Goal: Book appointment/travel/reservation

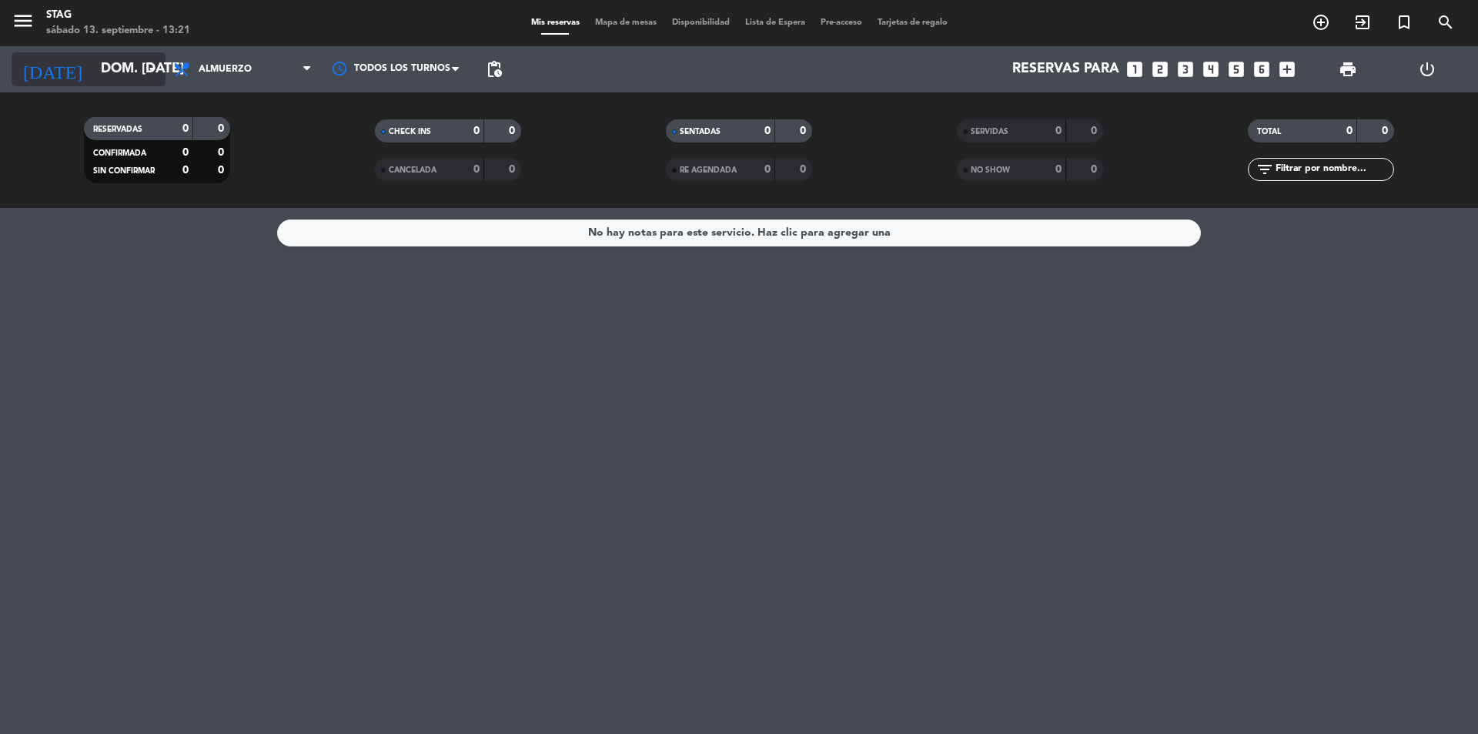
click at [125, 75] on input "dom. [DATE]" at bounding box center [182, 69] width 179 height 31
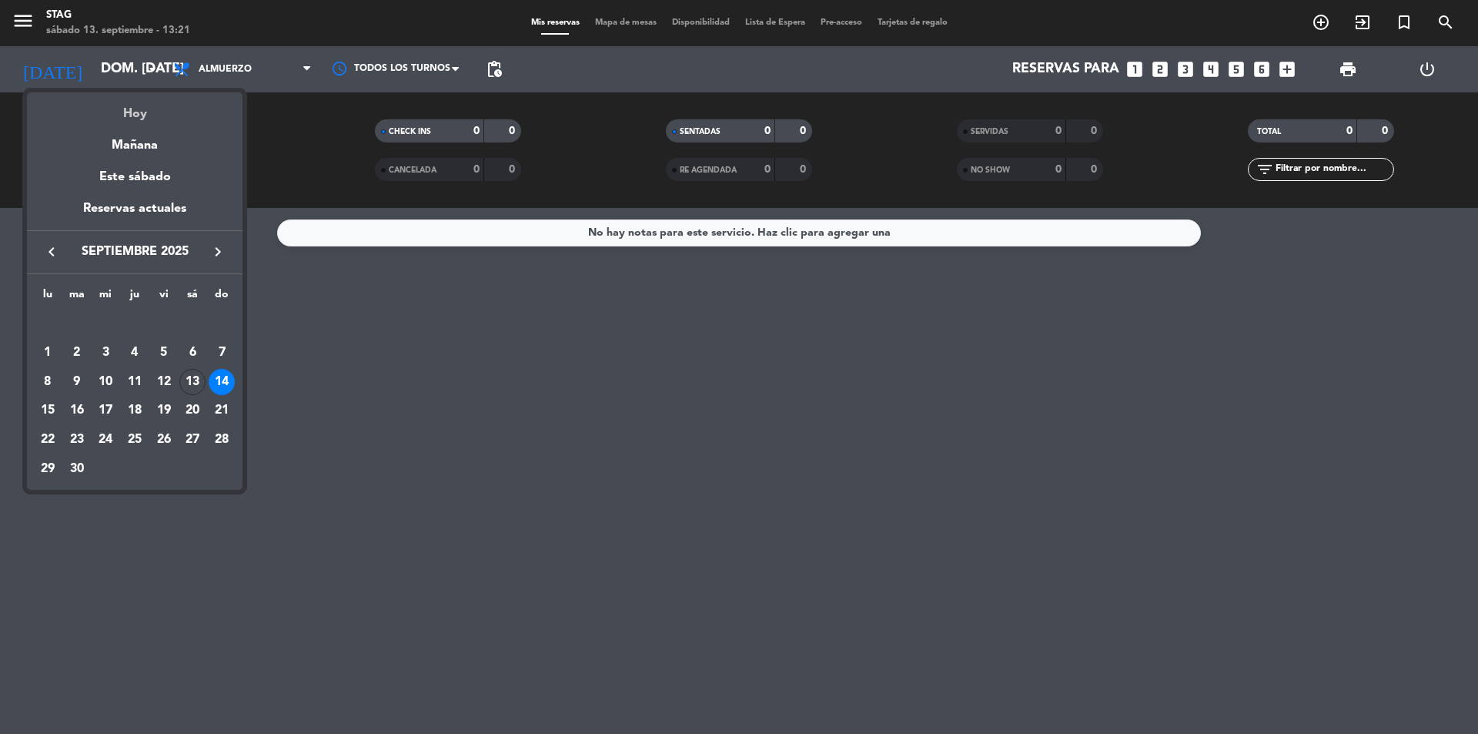
click at [139, 114] on div "Hoy" at bounding box center [135, 108] width 216 height 32
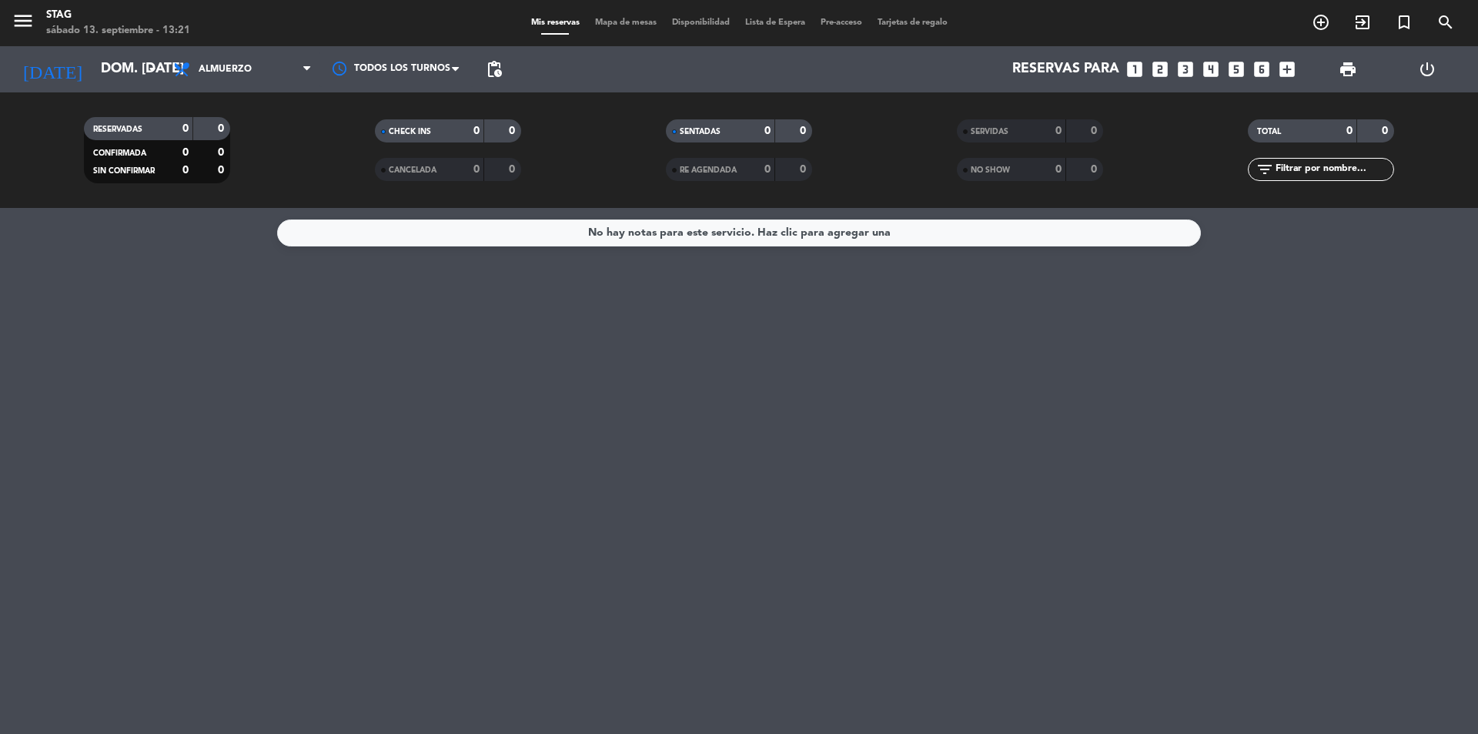
type input "sáb. [DATE]"
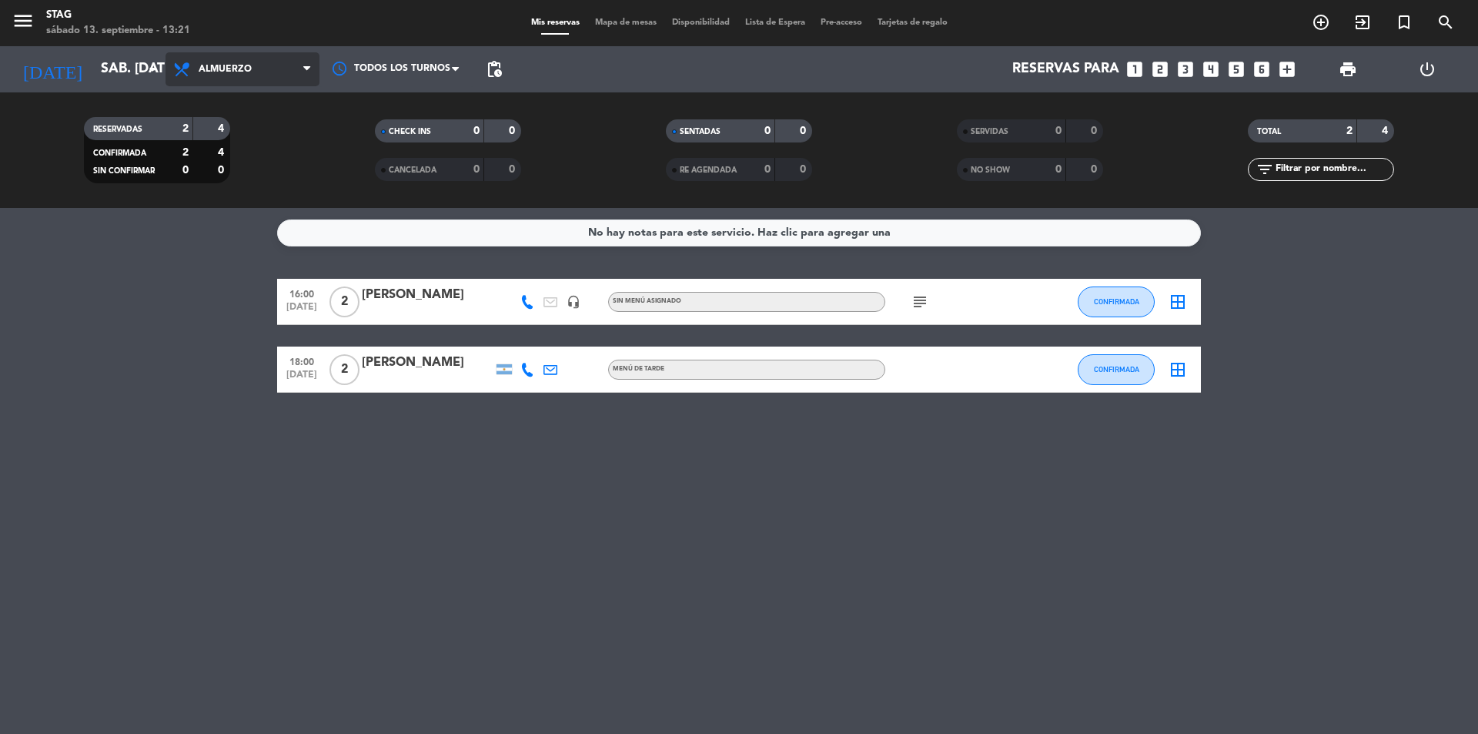
click at [216, 54] on span "Almuerzo" at bounding box center [243, 69] width 154 height 34
click at [232, 208] on ng-component "menu STAG sábado 13. septiembre - 13:21 Mis reservas Mapa de mesas Disponibilid…" at bounding box center [739, 367] width 1478 height 734
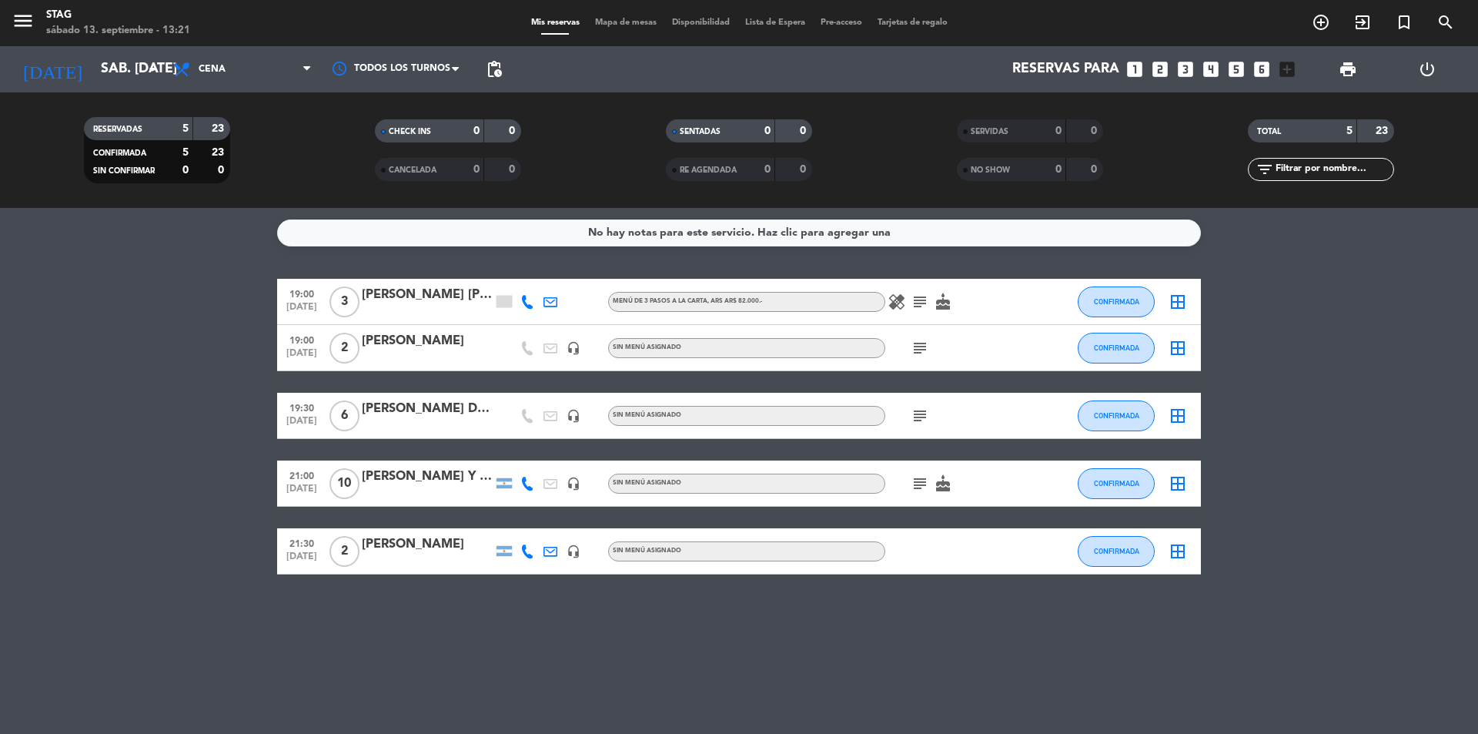
click at [351, 491] on span "10" at bounding box center [344, 483] width 30 height 31
click at [361, 491] on div "10 STAG" at bounding box center [343, 482] width 35 height 45
click at [390, 481] on div "[PERSON_NAME] Y GAS" at bounding box center [427, 476] width 131 height 20
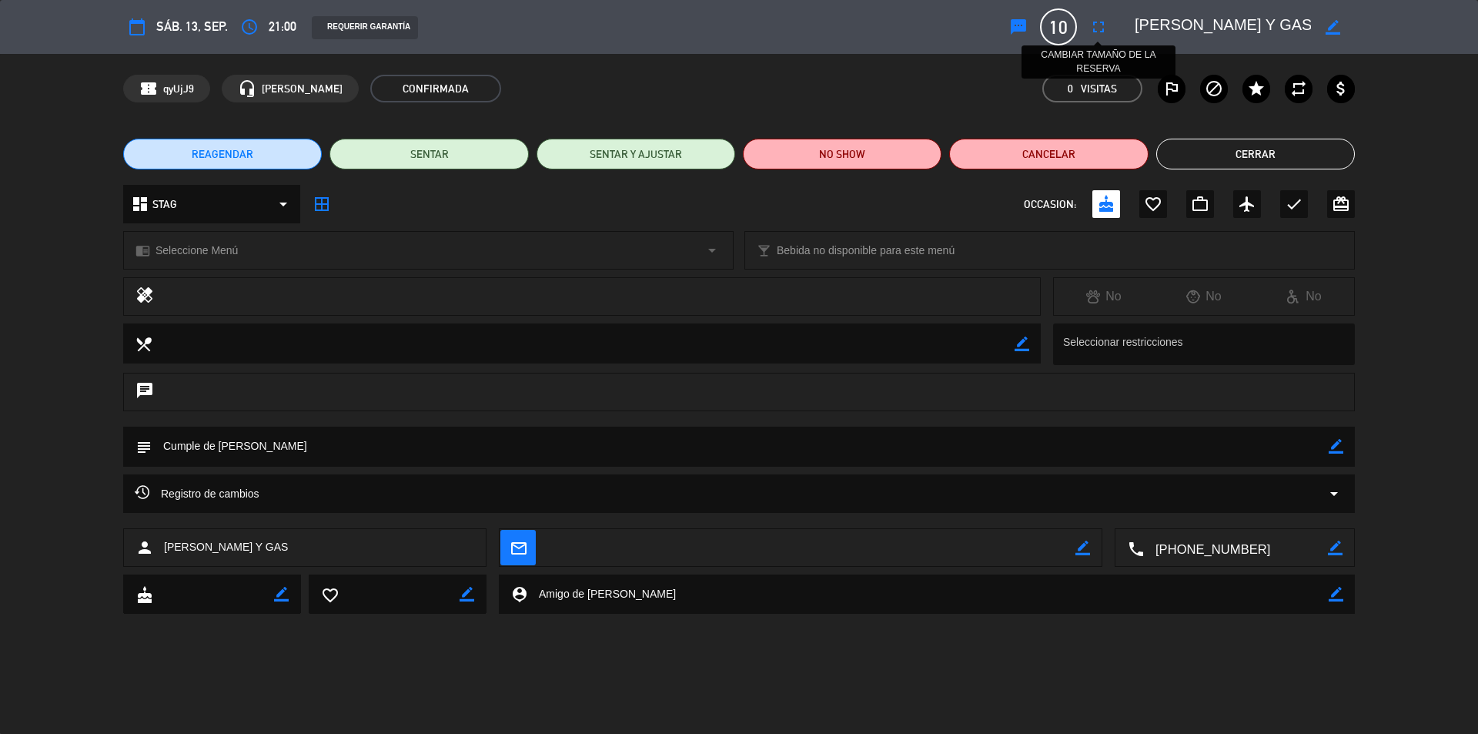
click at [1096, 29] on icon "fullscreen" at bounding box center [1098, 27] width 18 height 18
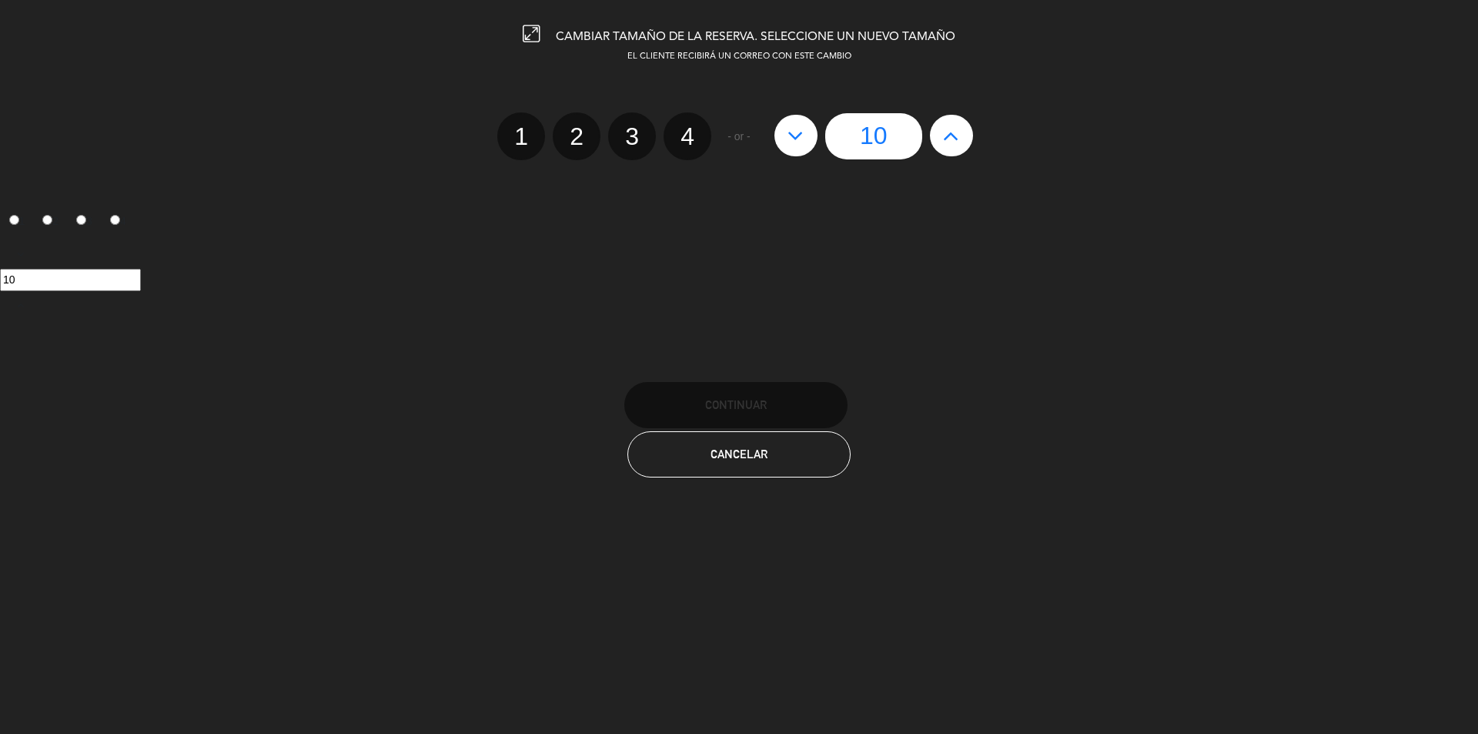
click at [943, 136] on icon at bounding box center [951, 135] width 16 height 25
type input "11"
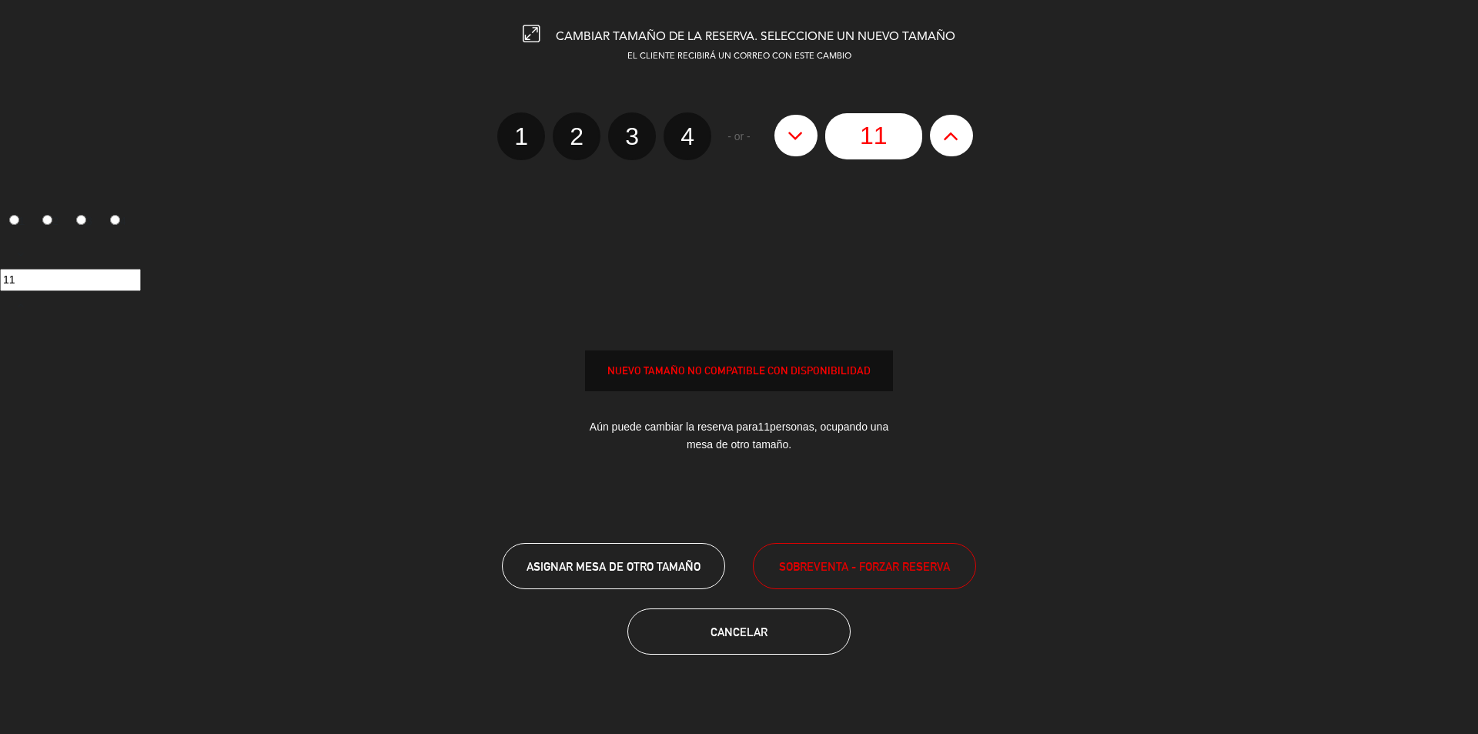
click at [943, 136] on icon at bounding box center [951, 135] width 16 height 25
type input "12"
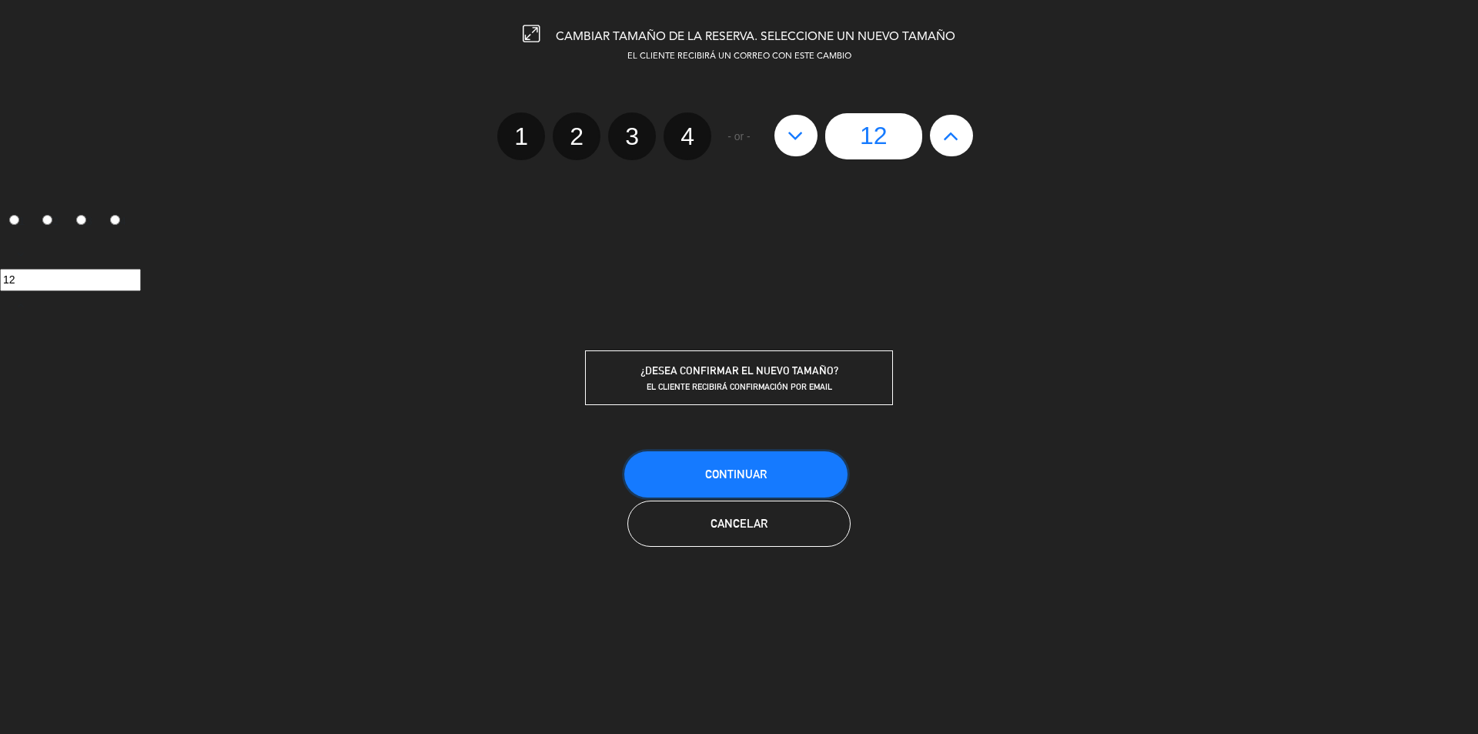
click at [757, 478] on span "Continuar" at bounding box center [736, 473] width 62 height 13
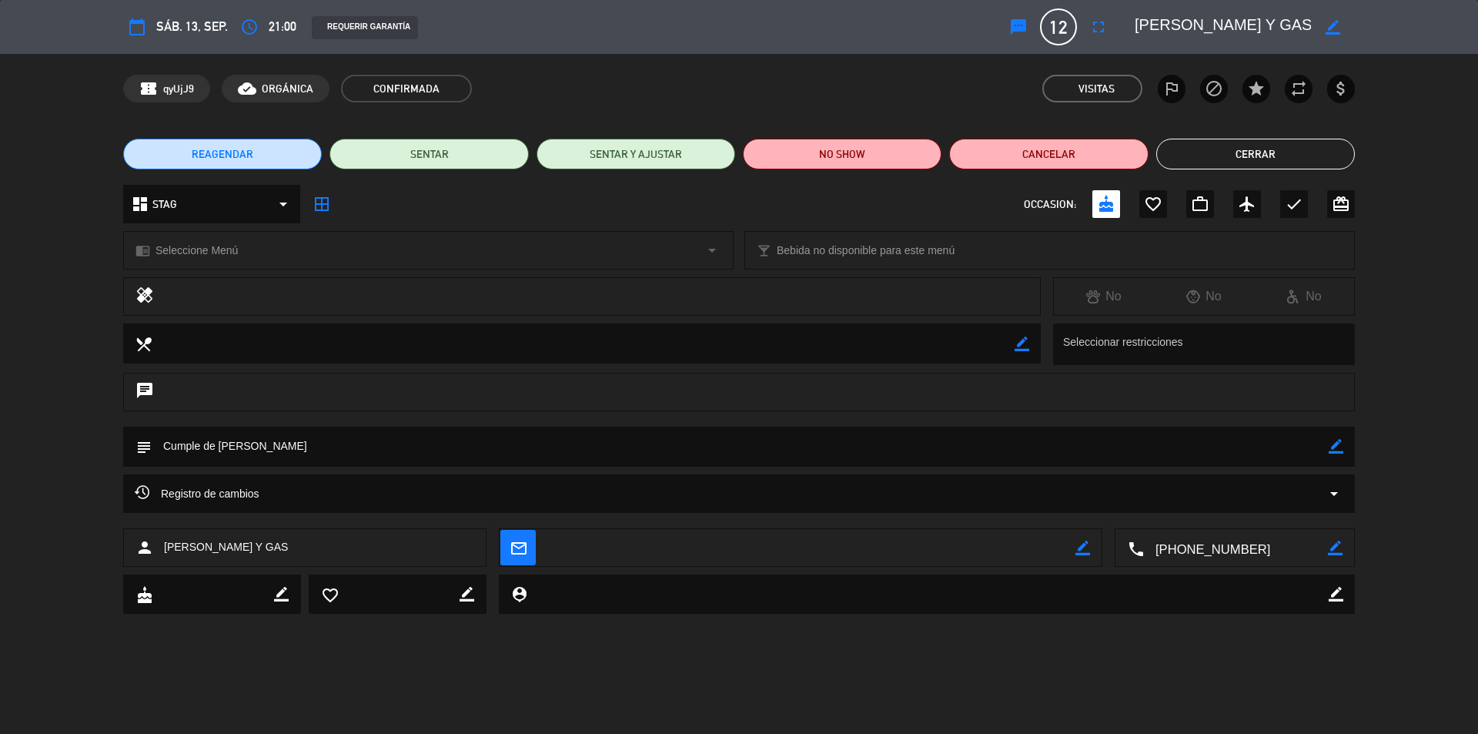
click at [1259, 154] on button "Cerrar" at bounding box center [1255, 154] width 199 height 31
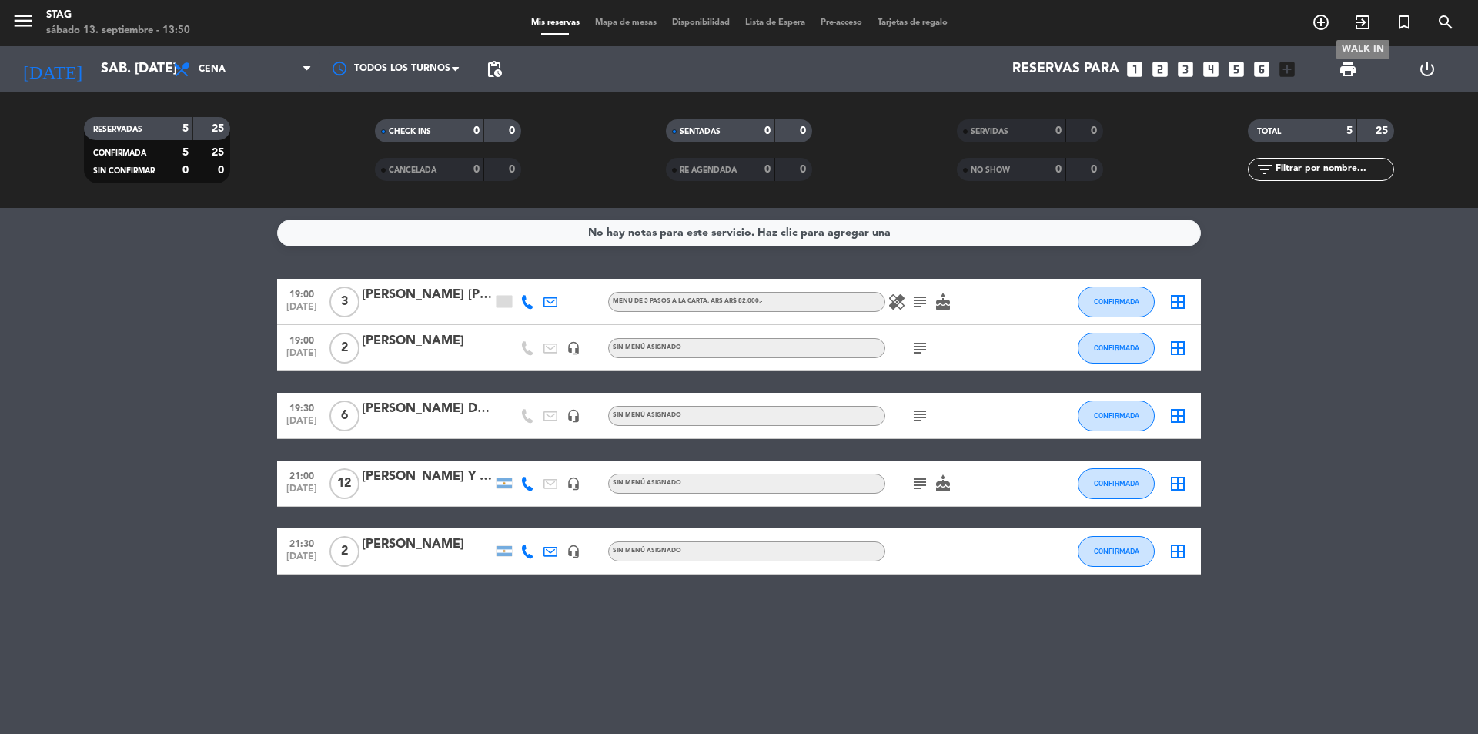
click at [1352, 20] on span "exit_to_app" at bounding box center [1363, 22] width 42 height 26
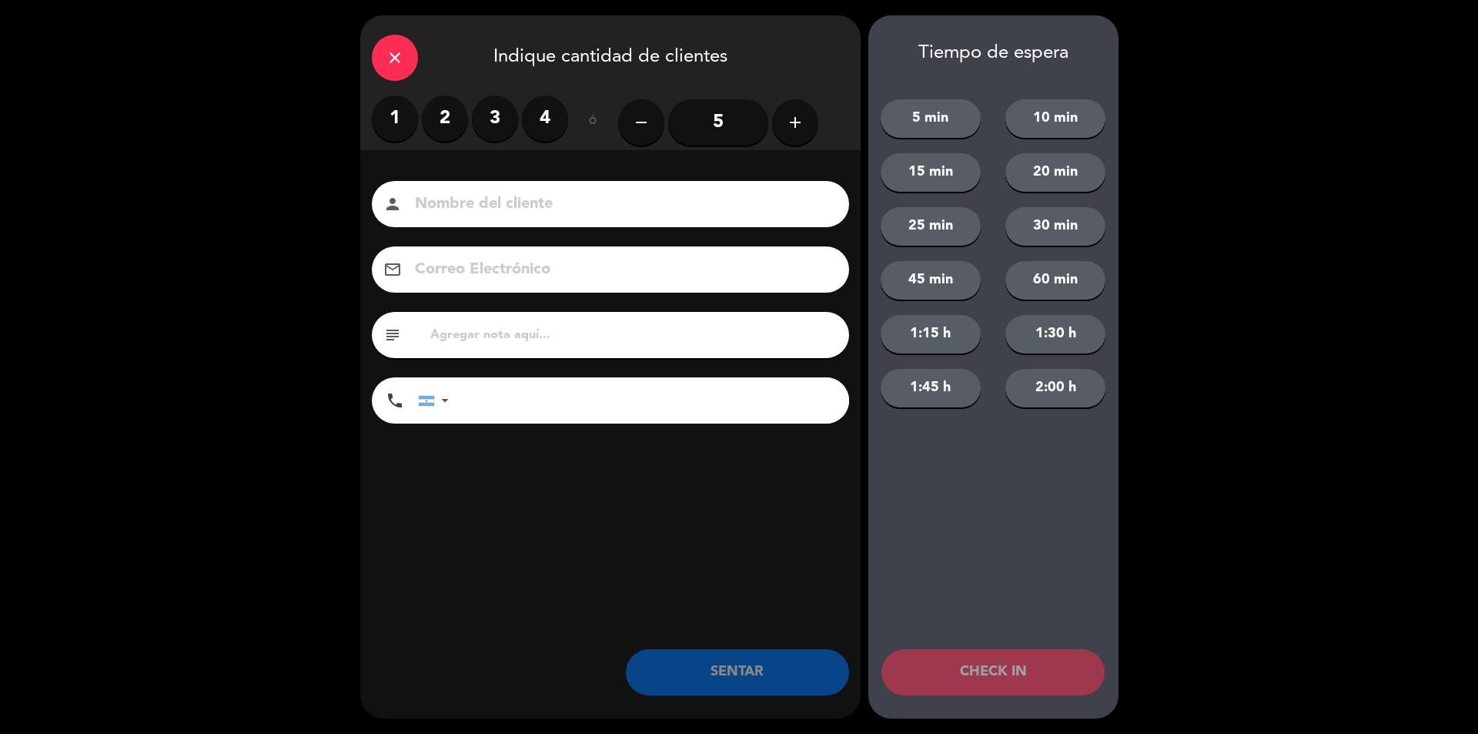
click at [462, 112] on label "2" at bounding box center [445, 118] width 46 height 46
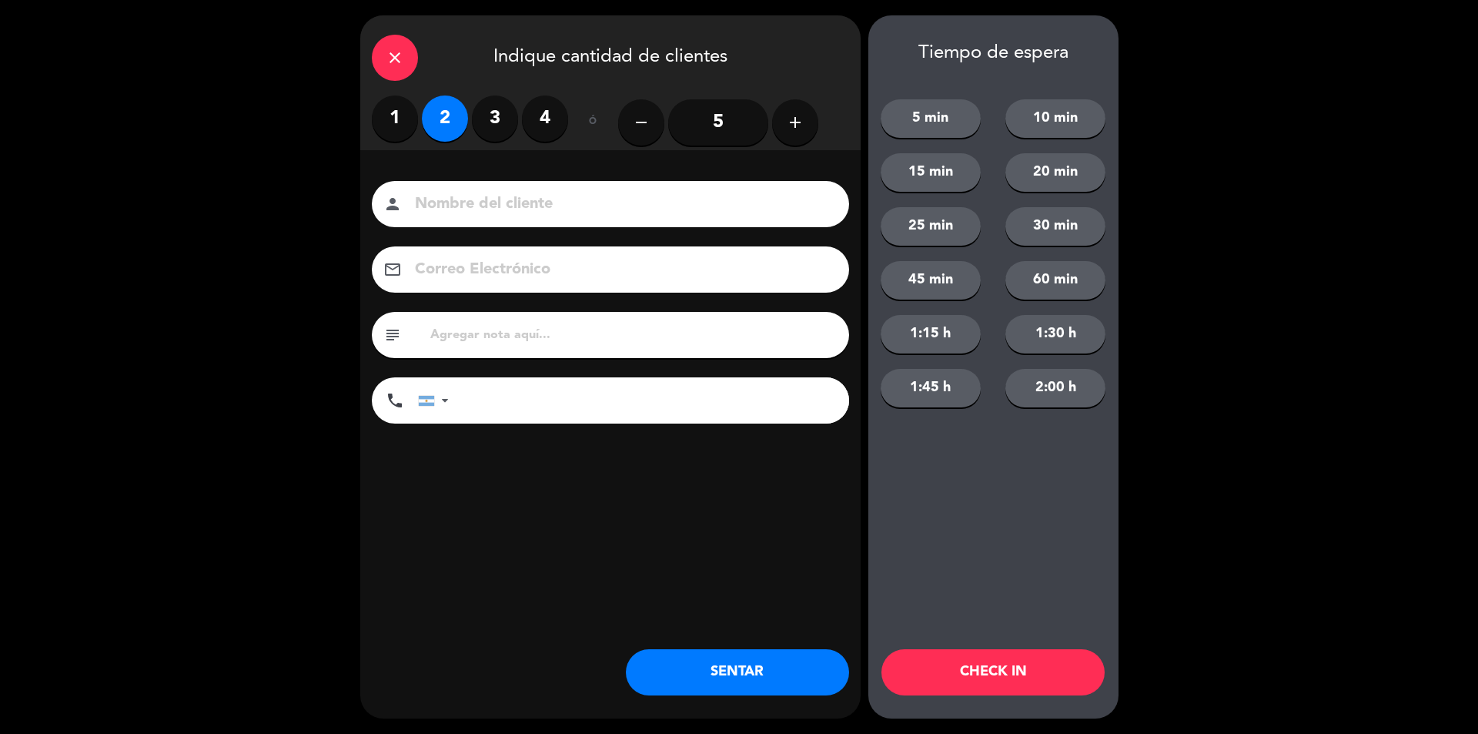
click at [476, 197] on input at bounding box center [621, 204] width 416 height 27
click at [487, 200] on input "sin rv" at bounding box center [621, 204] width 416 height 27
click at [493, 208] on input "sin rv" at bounding box center [621, 204] width 416 height 27
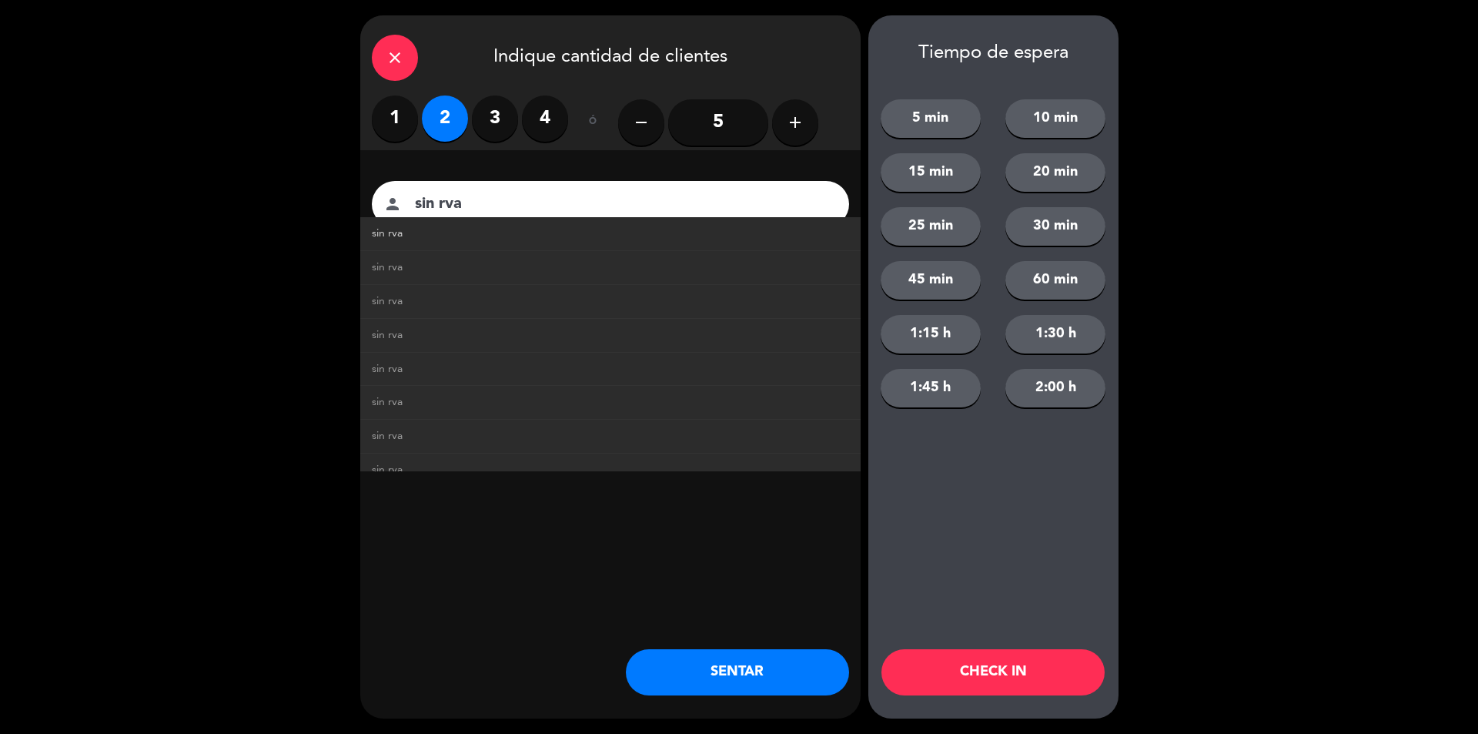
type input "sin rva"
click at [457, 226] on link "sin rva" at bounding box center [610, 234] width 477 height 18
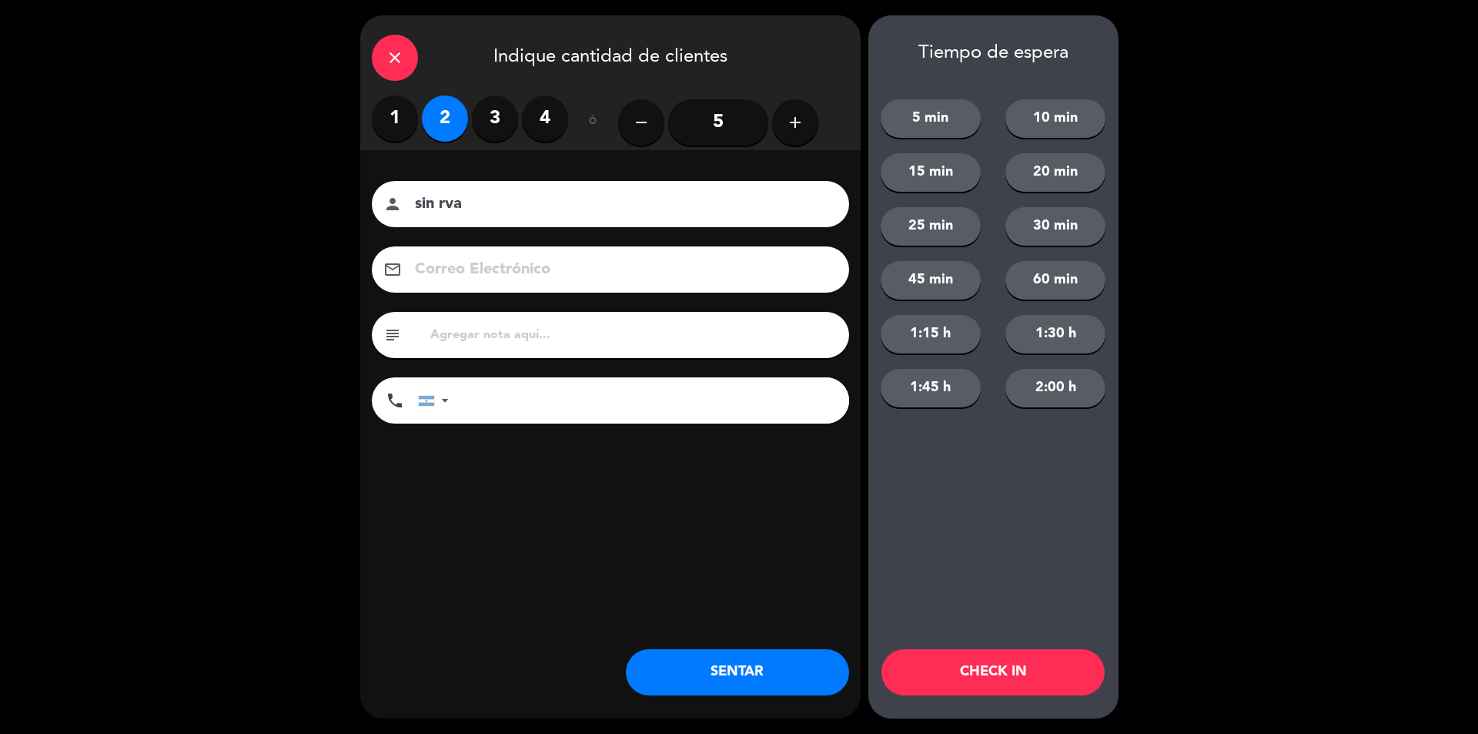
click at [722, 688] on button "SENTAR" at bounding box center [737, 672] width 223 height 46
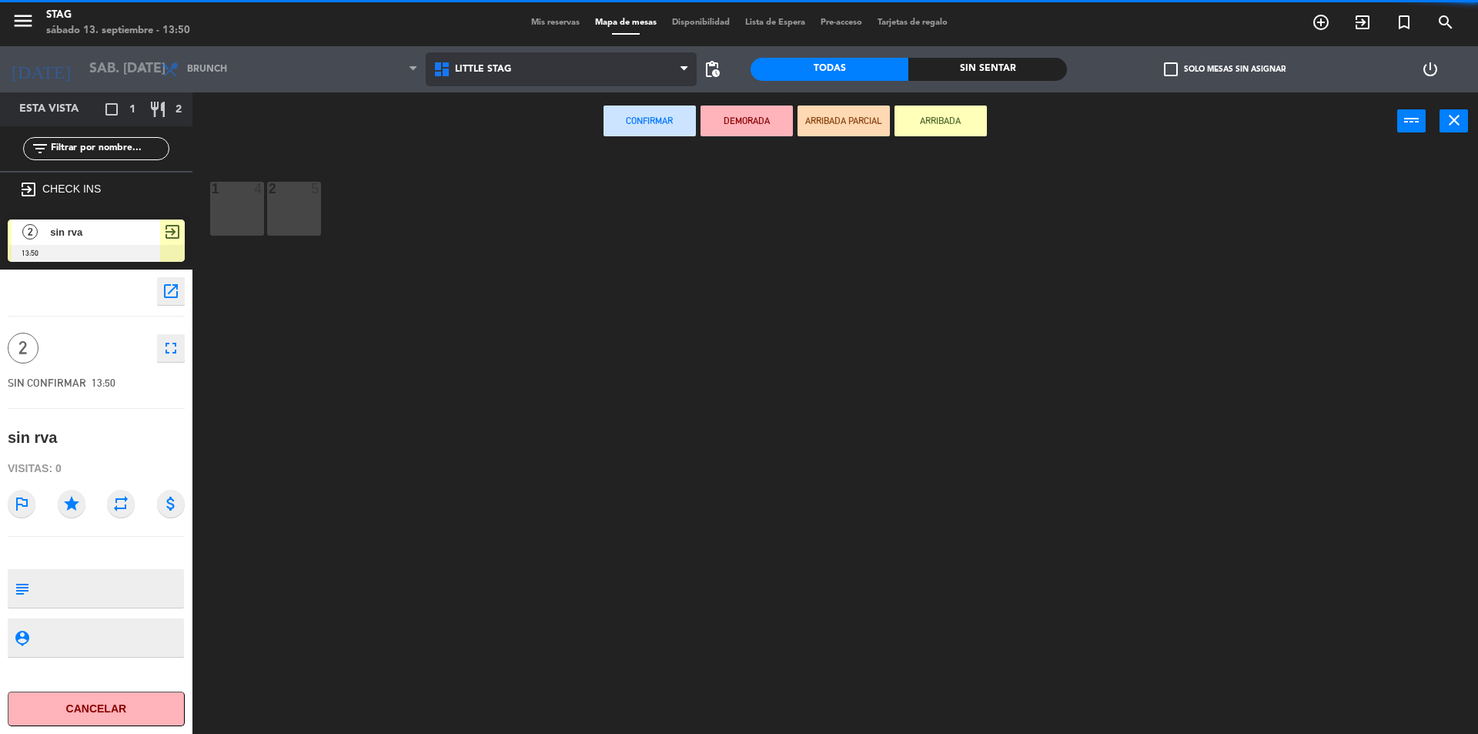
click at [564, 74] on span "Little Stag" at bounding box center [562, 69] width 272 height 34
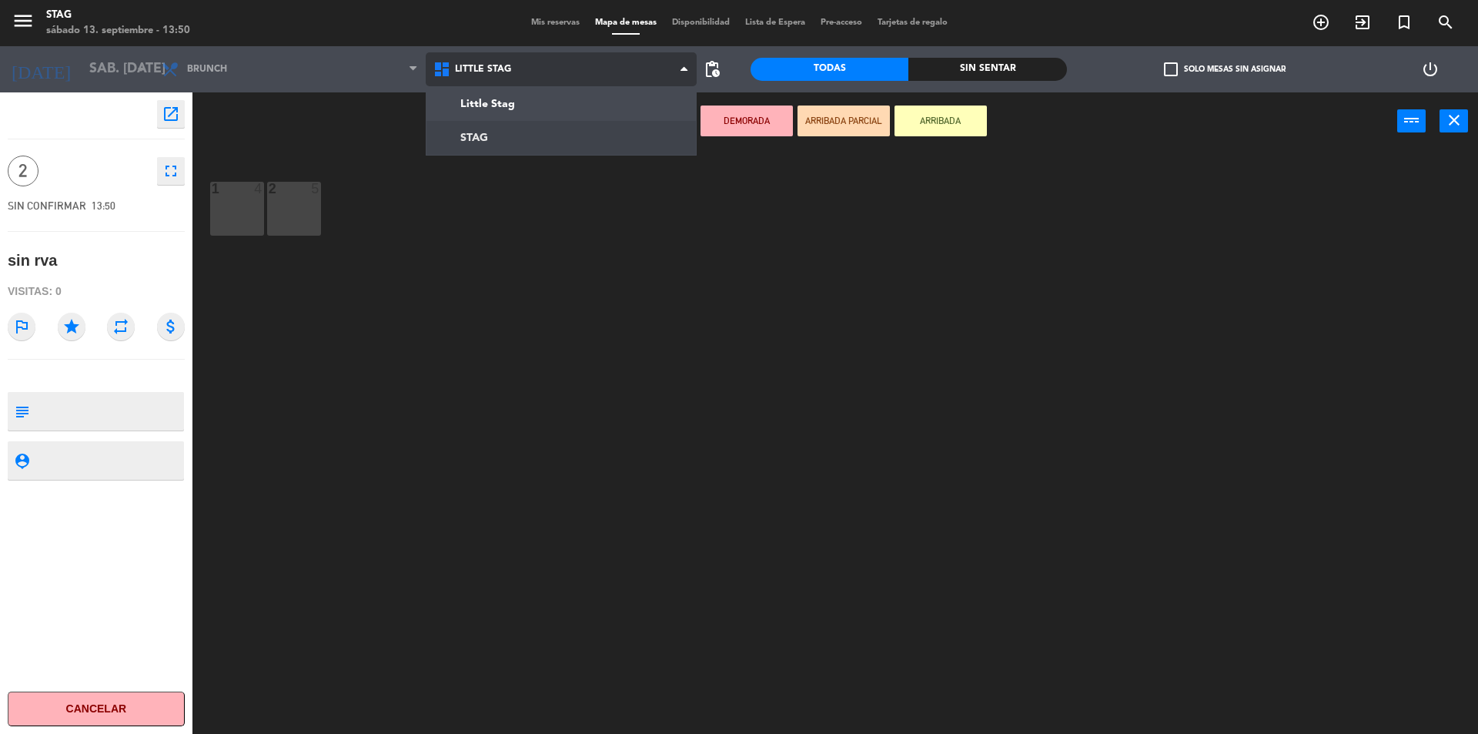
click at [515, 141] on ng-component "menu STAG sábado 13. septiembre - 13:50 Mis reservas Mapa de mesas Disponibilid…" at bounding box center [739, 368] width 1478 height 737
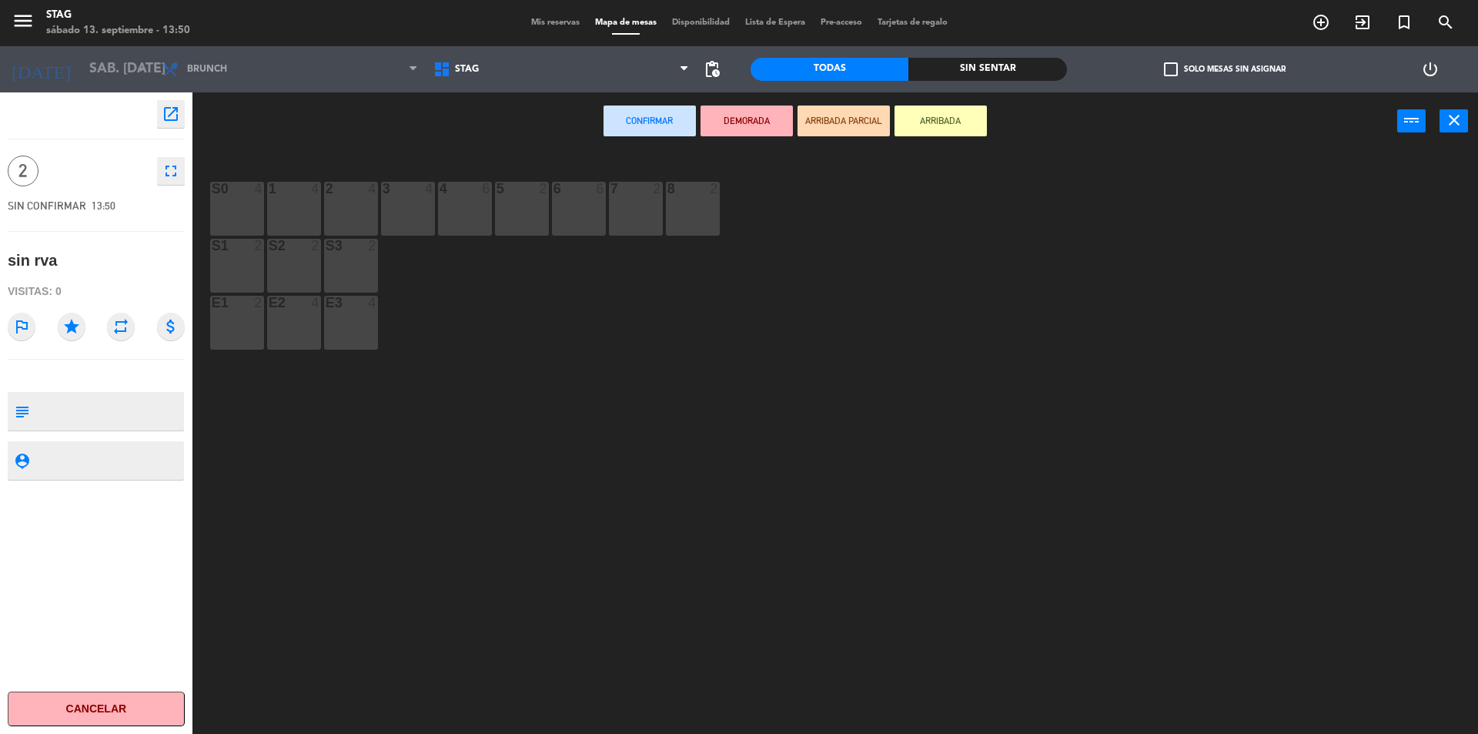
click at [350, 267] on div "S3 2" at bounding box center [351, 266] width 54 height 54
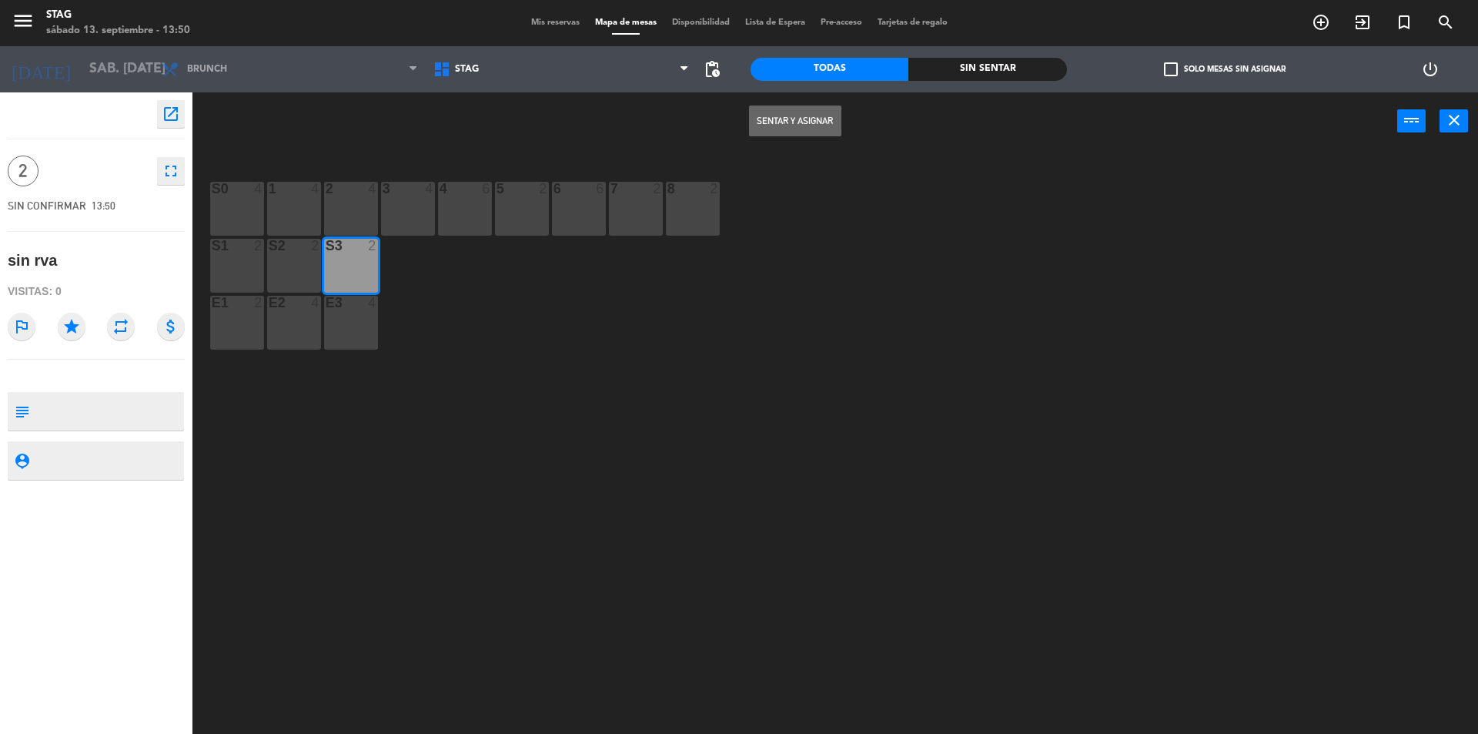
click at [787, 128] on button "Sentar y Asignar" at bounding box center [795, 120] width 92 height 31
